Goal: Navigation & Orientation: Understand site structure

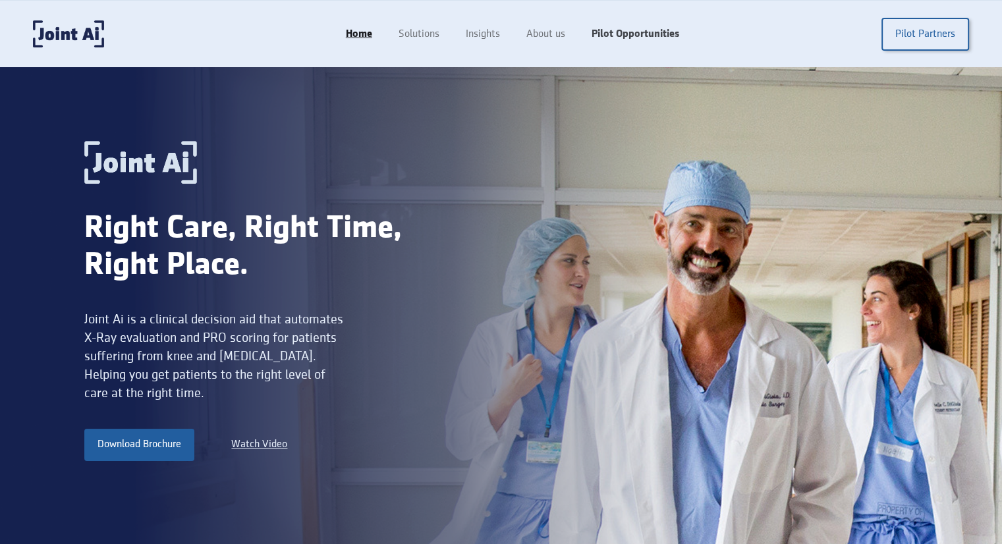
click at [625, 30] on link "Pilot Opportunities" at bounding box center [635, 34] width 114 height 25
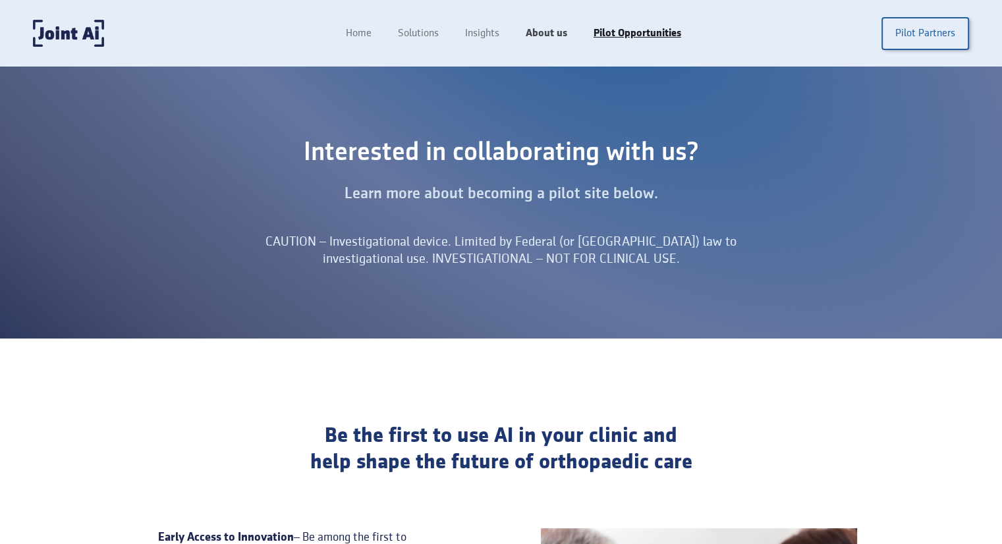
click at [545, 34] on link "About us" at bounding box center [546, 33] width 68 height 25
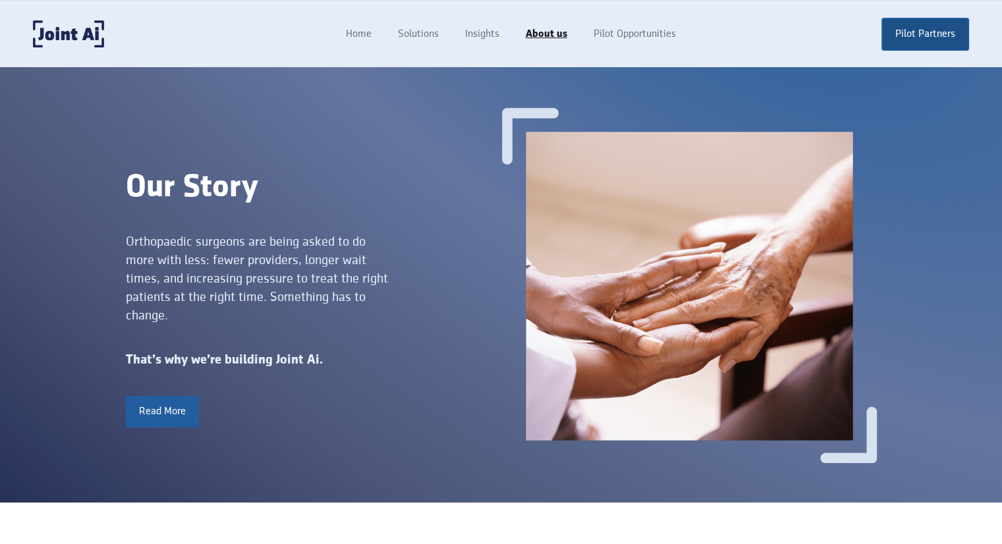
click at [902, 40] on link "Pilot Partners" at bounding box center [925, 34] width 88 height 33
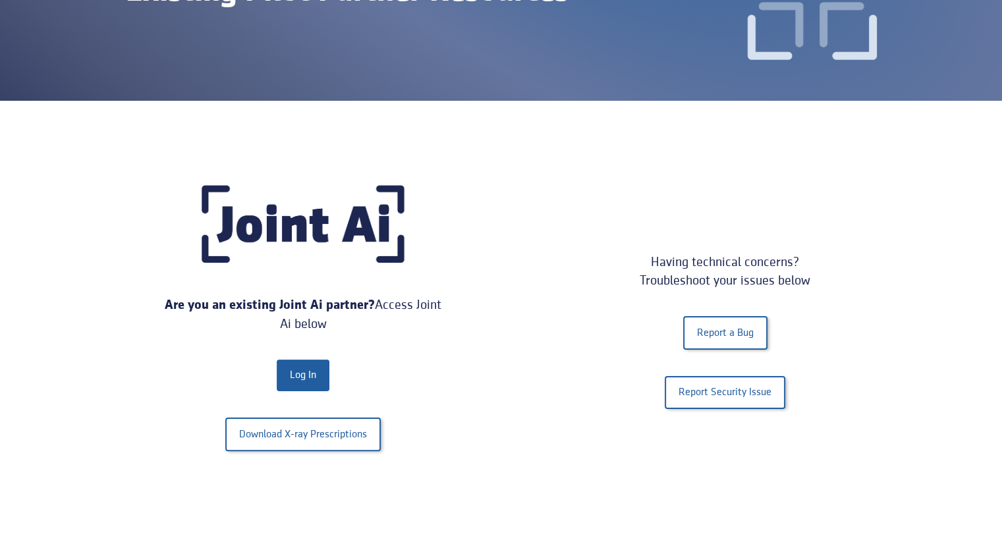
scroll to position [183, 0]
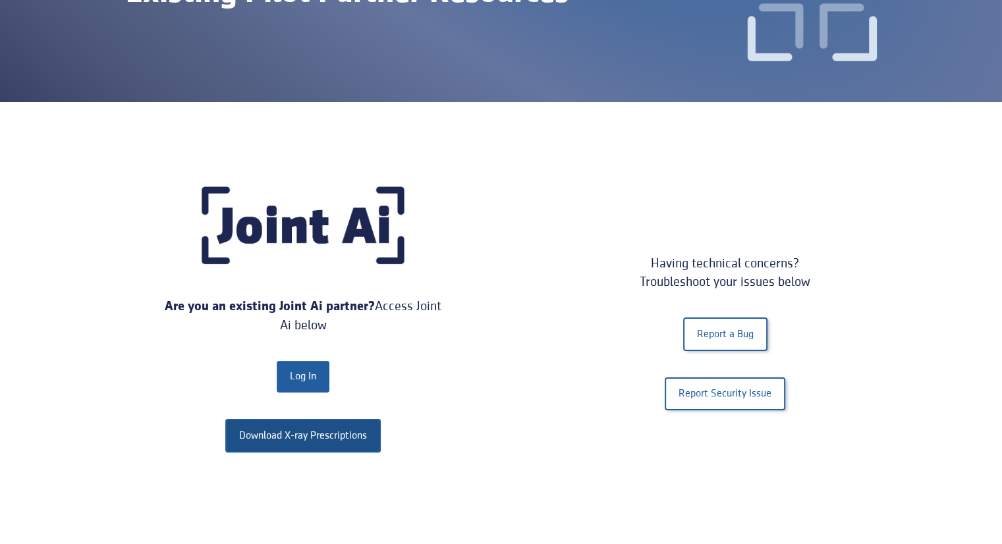
click at [263, 437] on link "Download X-ray Prescriptions" at bounding box center [302, 435] width 155 height 33
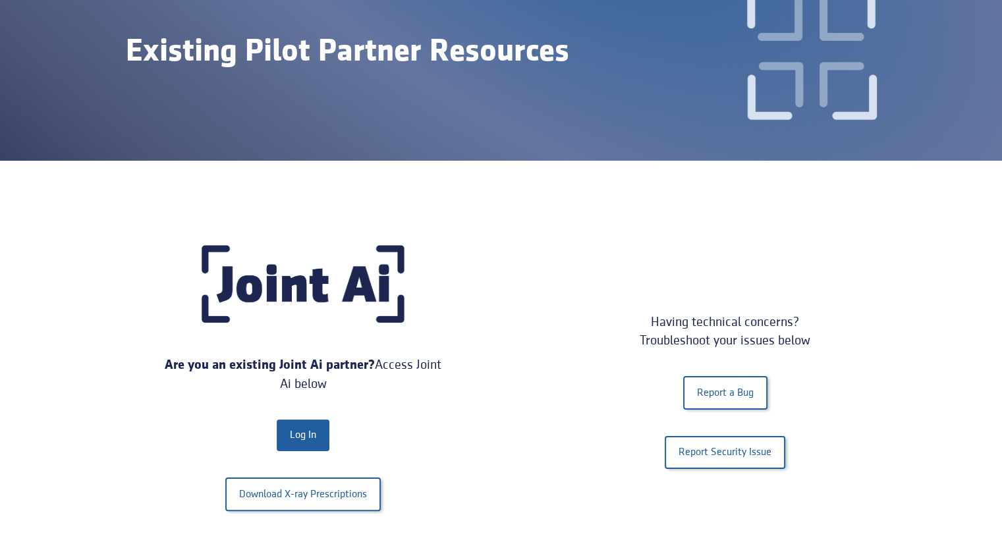
scroll to position [0, 0]
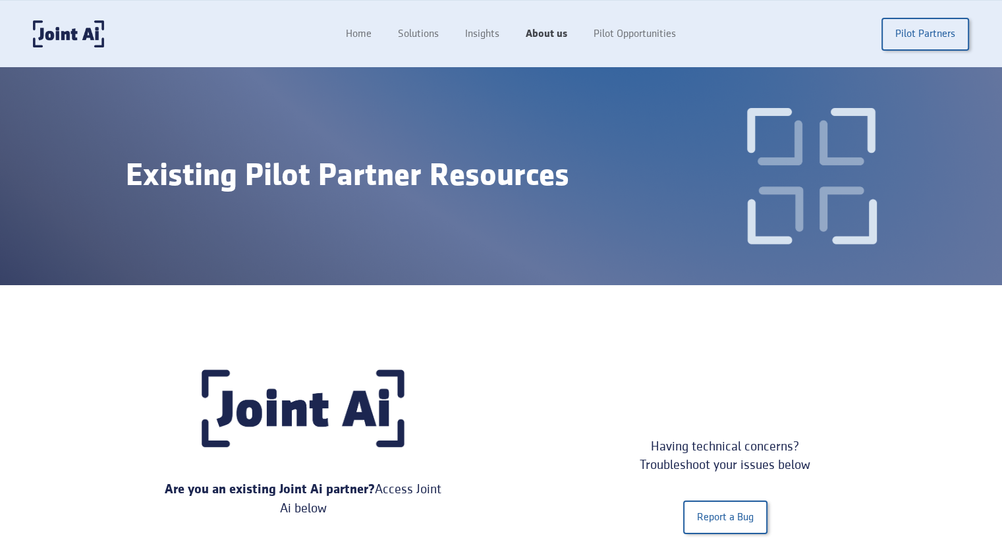
click at [548, 37] on link "About us" at bounding box center [546, 34] width 68 height 25
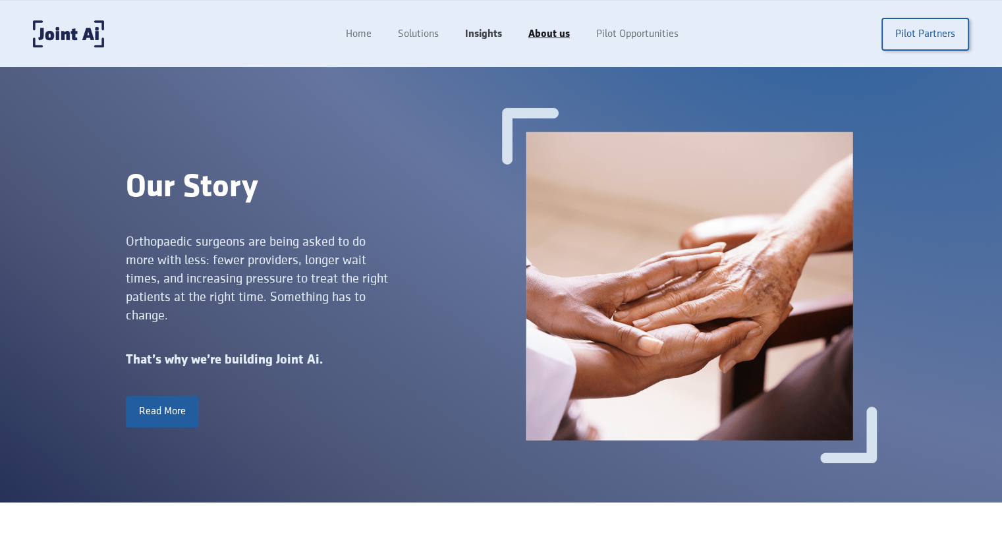
click at [497, 35] on link "Insights" at bounding box center [483, 34] width 63 height 25
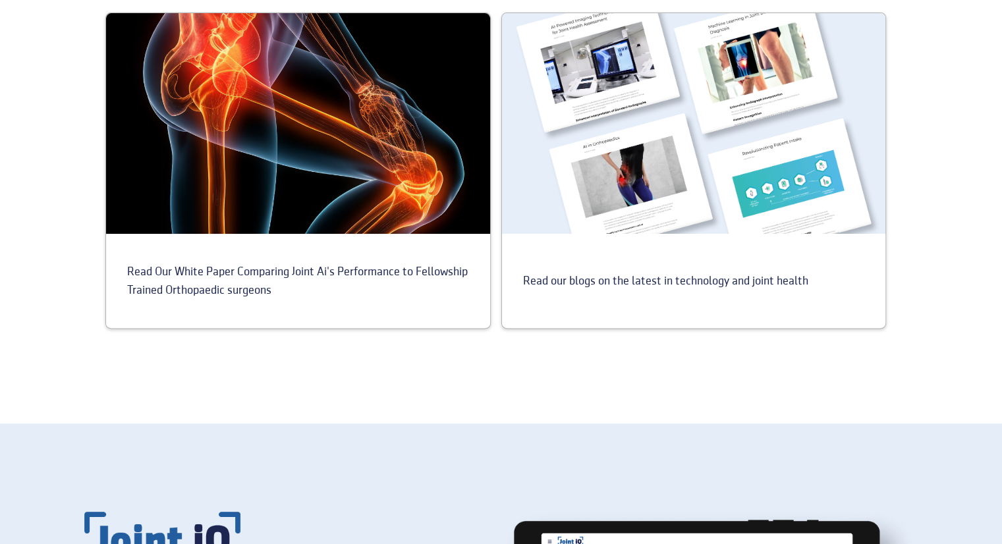
scroll to position [526, 0]
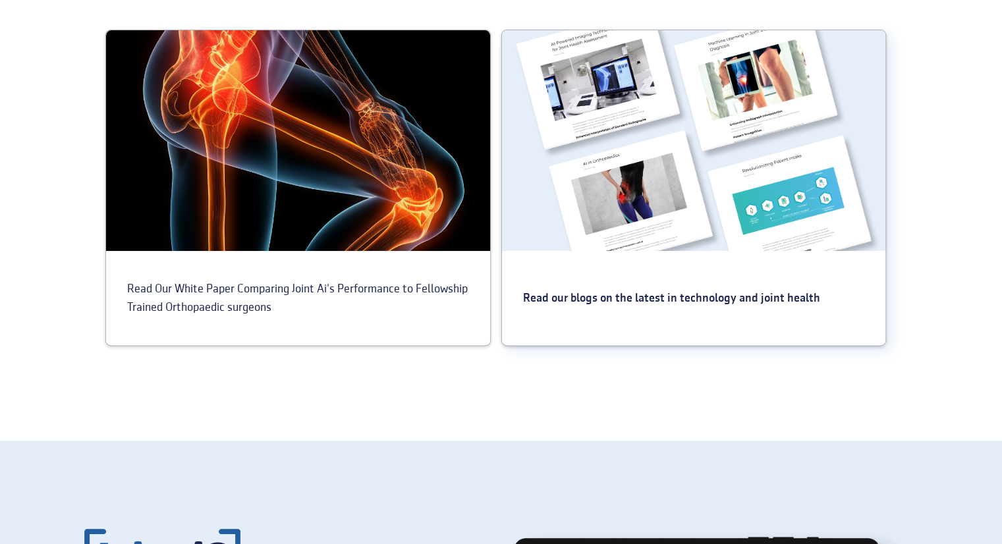
click at [630, 262] on div "Read our blogs on the latest in technology and joint health" at bounding box center [694, 298] width 384 height 94
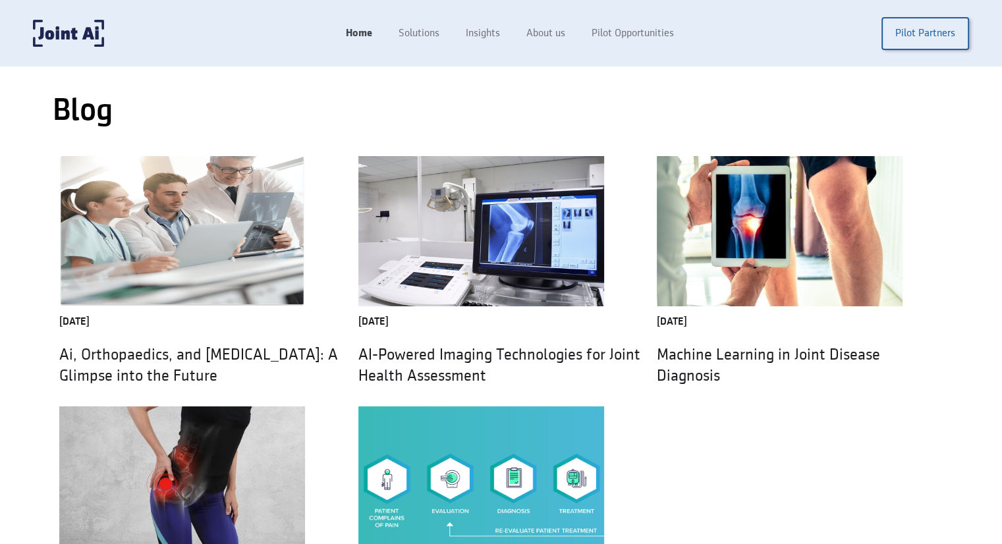
click at [350, 34] on link "Home" at bounding box center [359, 33] width 53 height 25
